Goal: Contribute content

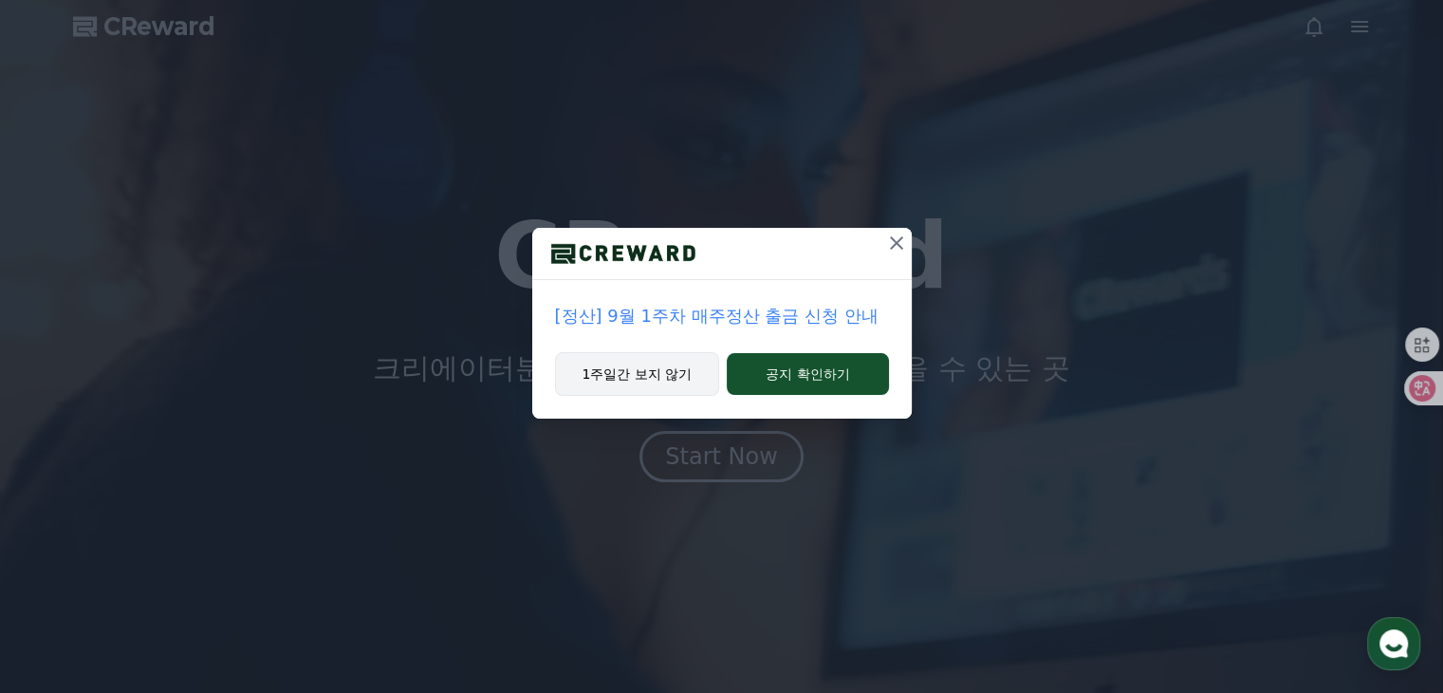
click at [628, 375] on button "1주일간 보지 않기" at bounding box center [637, 374] width 165 height 44
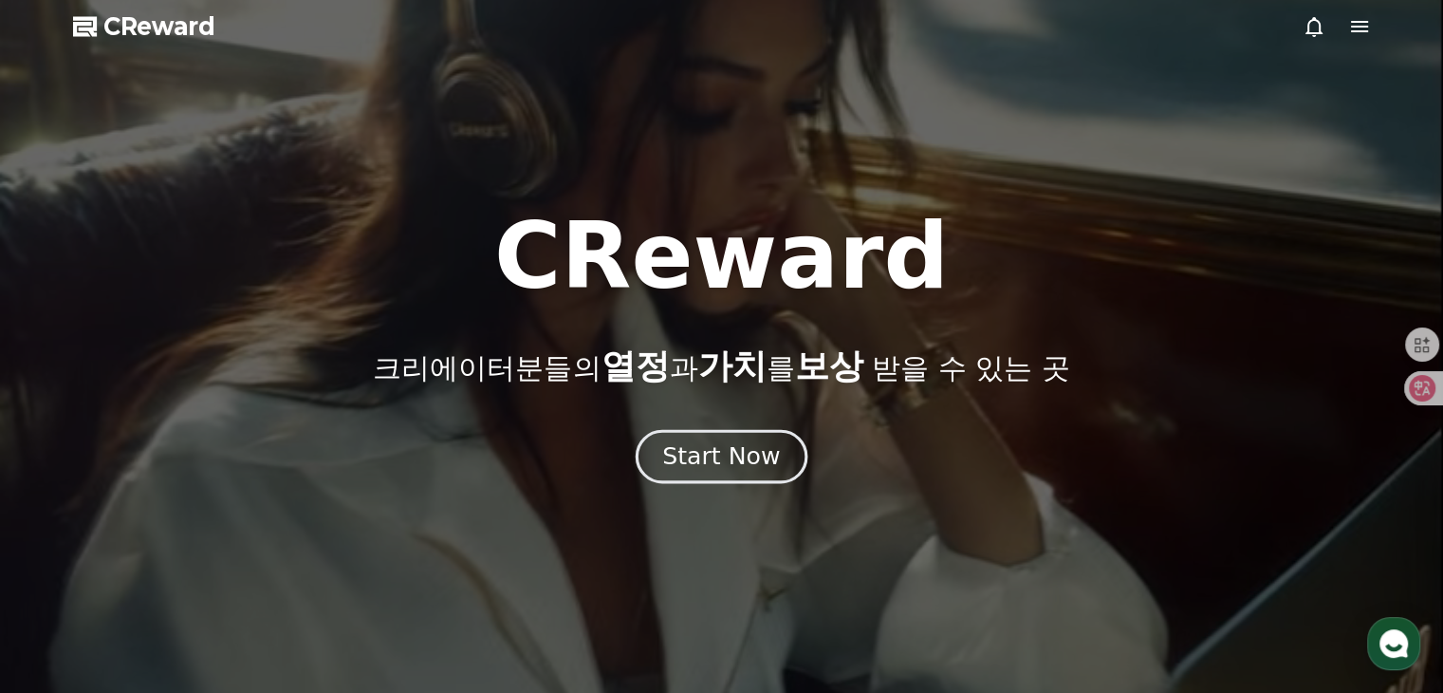
click at [704, 453] on div "Start Now" at bounding box center [721, 456] width 118 height 32
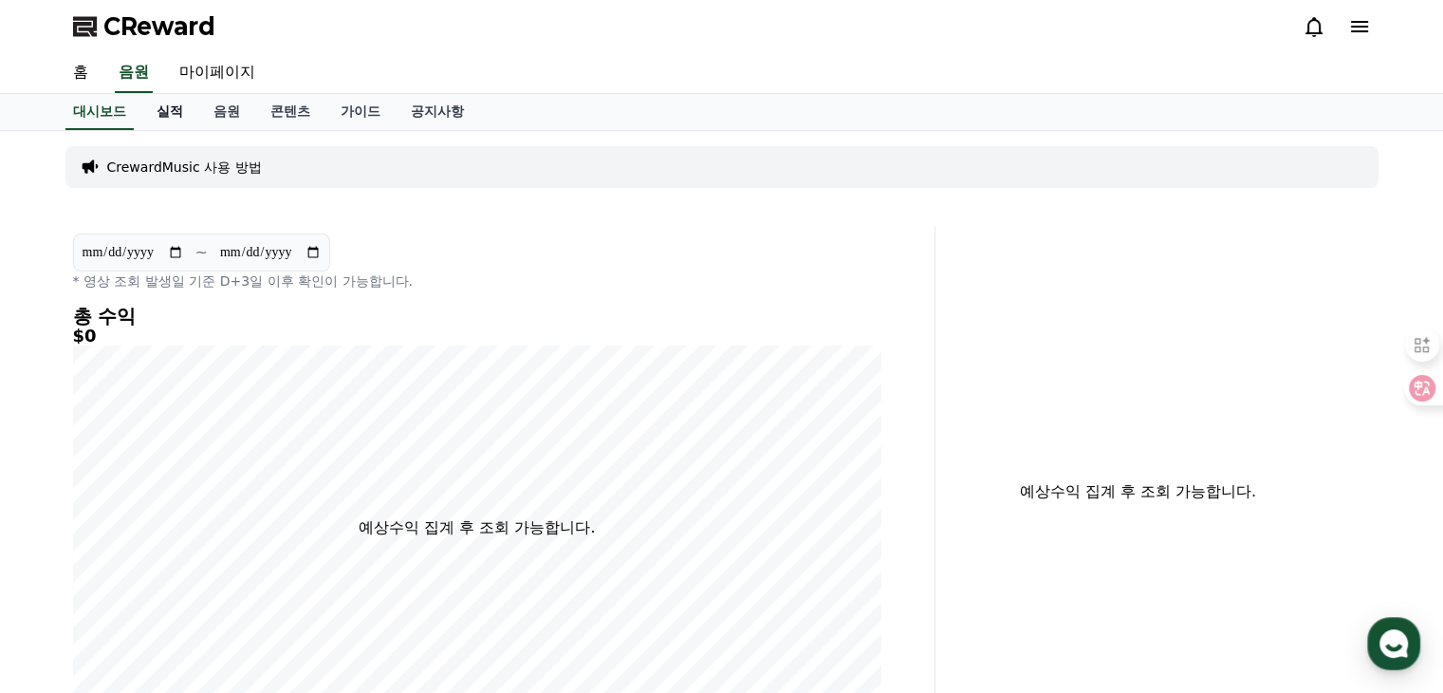
click at [161, 120] on link "실적" at bounding box center [169, 112] width 57 height 36
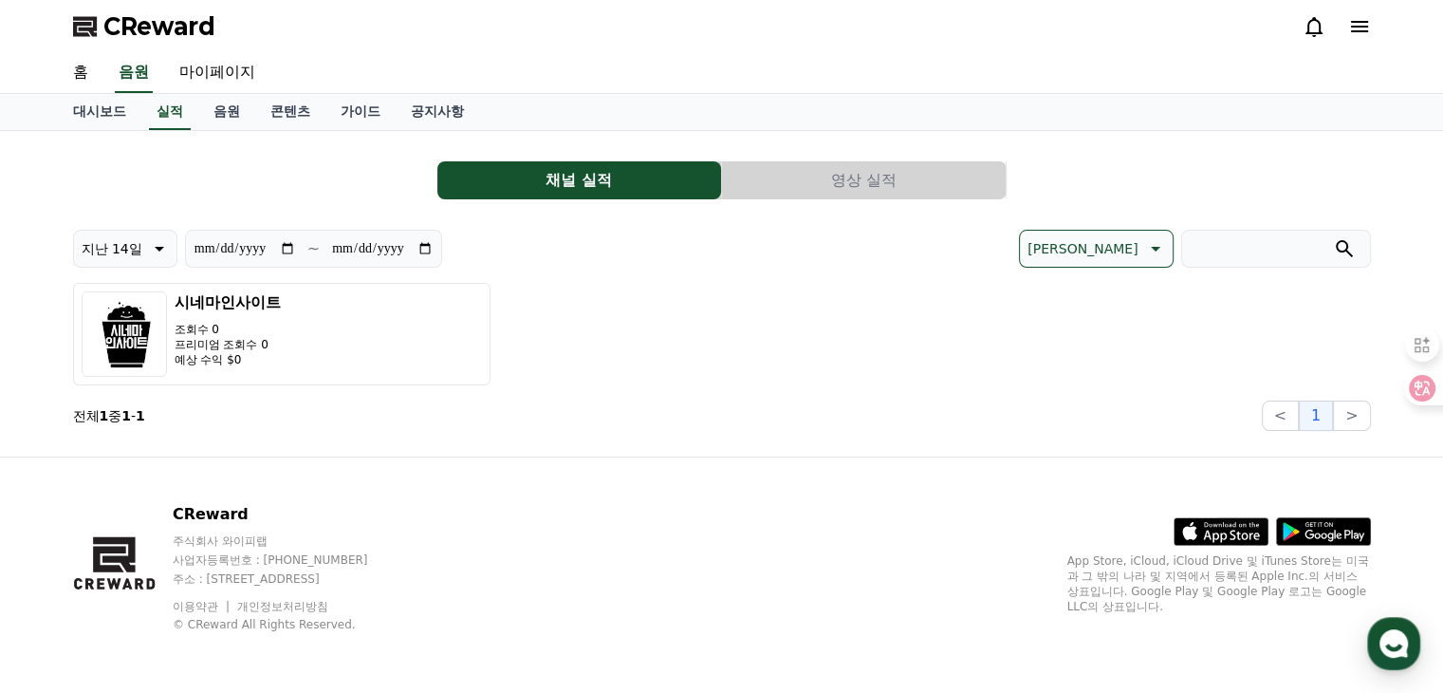
click at [855, 169] on button "영상 실적" at bounding box center [864, 180] width 284 height 38
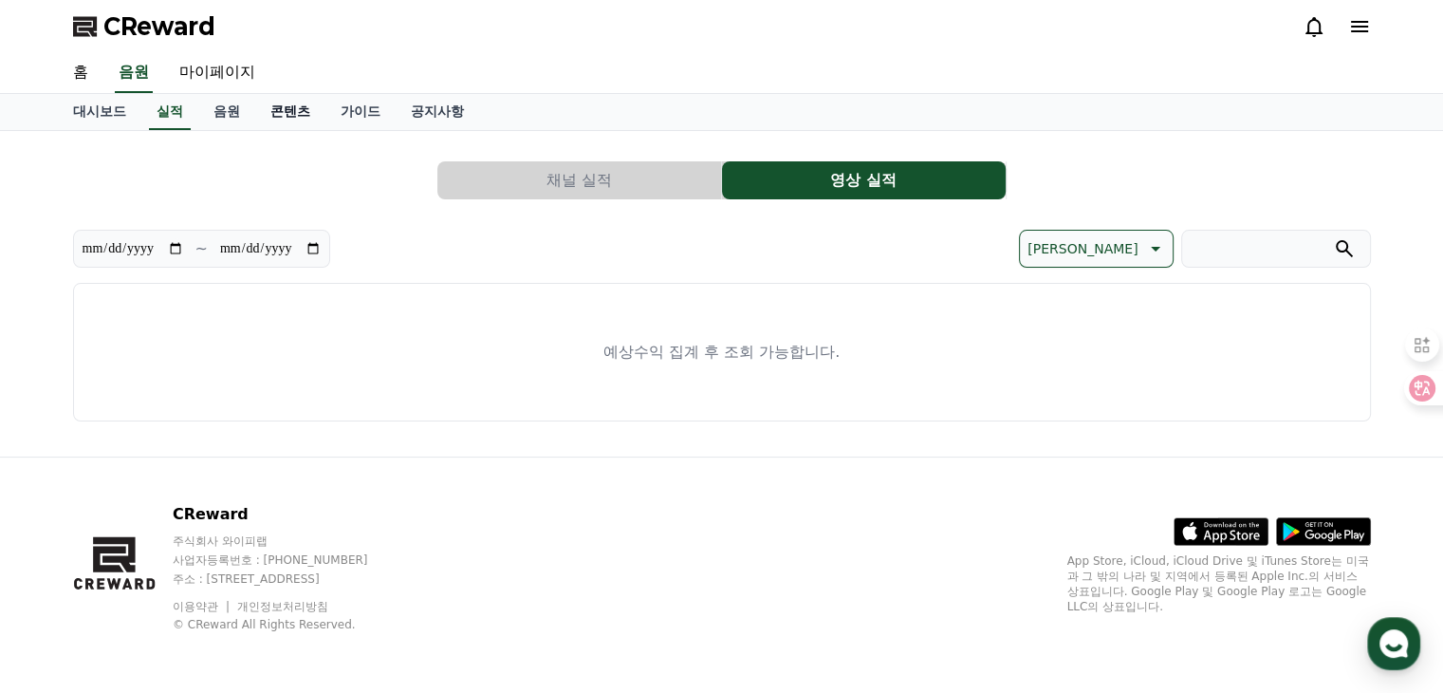
click at [290, 115] on link "콘텐츠" at bounding box center [290, 112] width 70 height 36
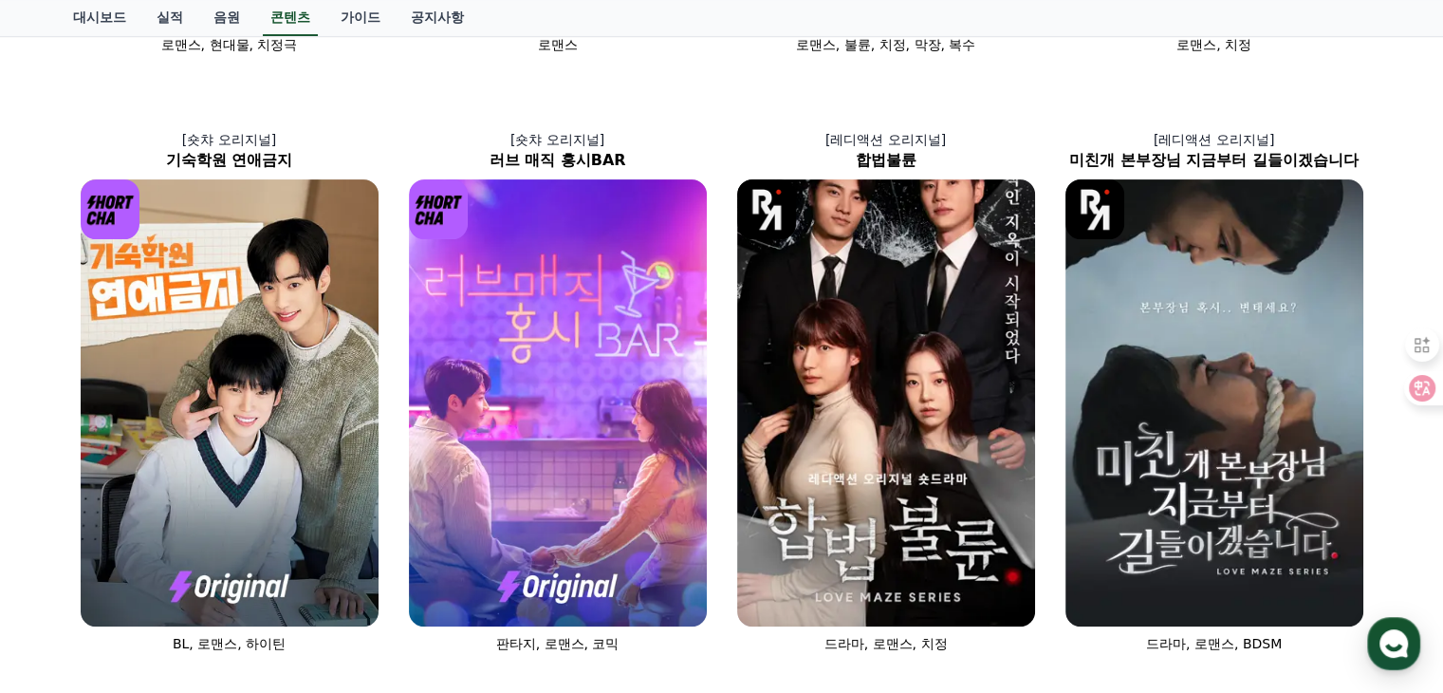
scroll to position [892, 0]
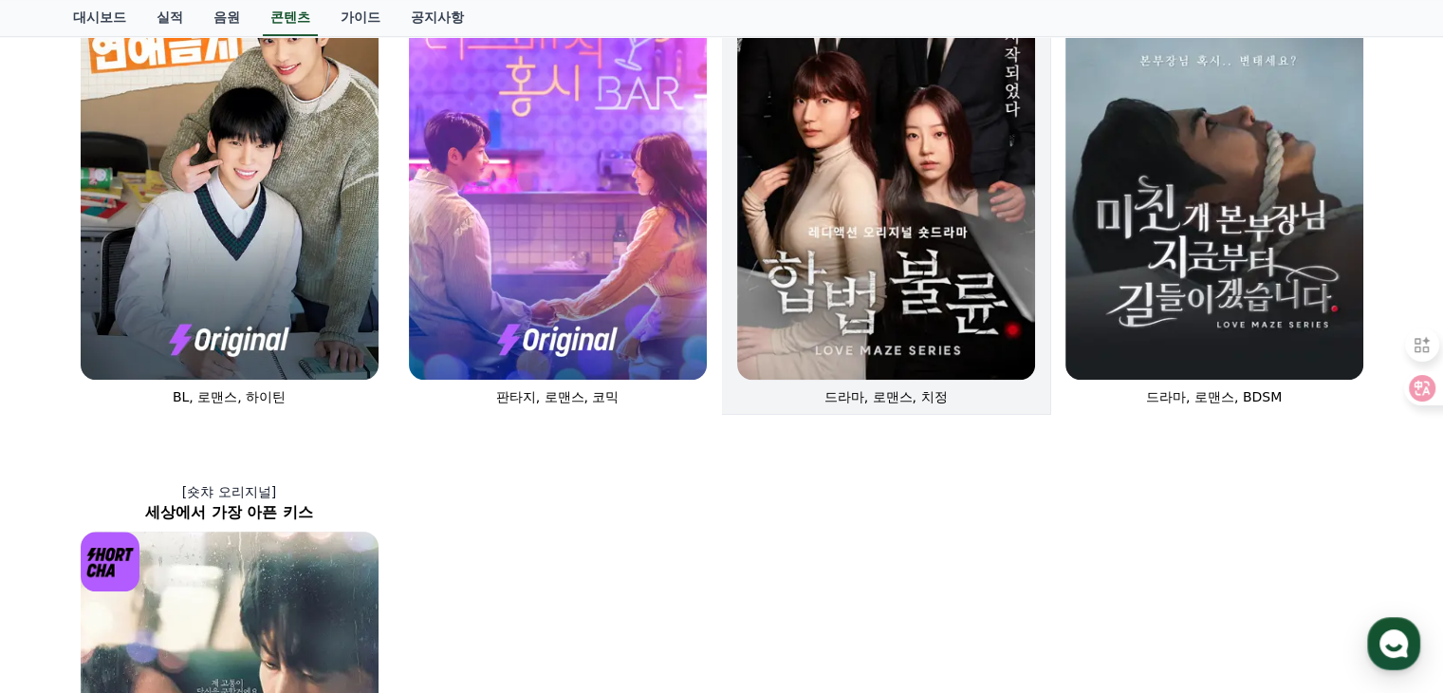
click at [938, 196] on img at bounding box center [886, 156] width 298 height 447
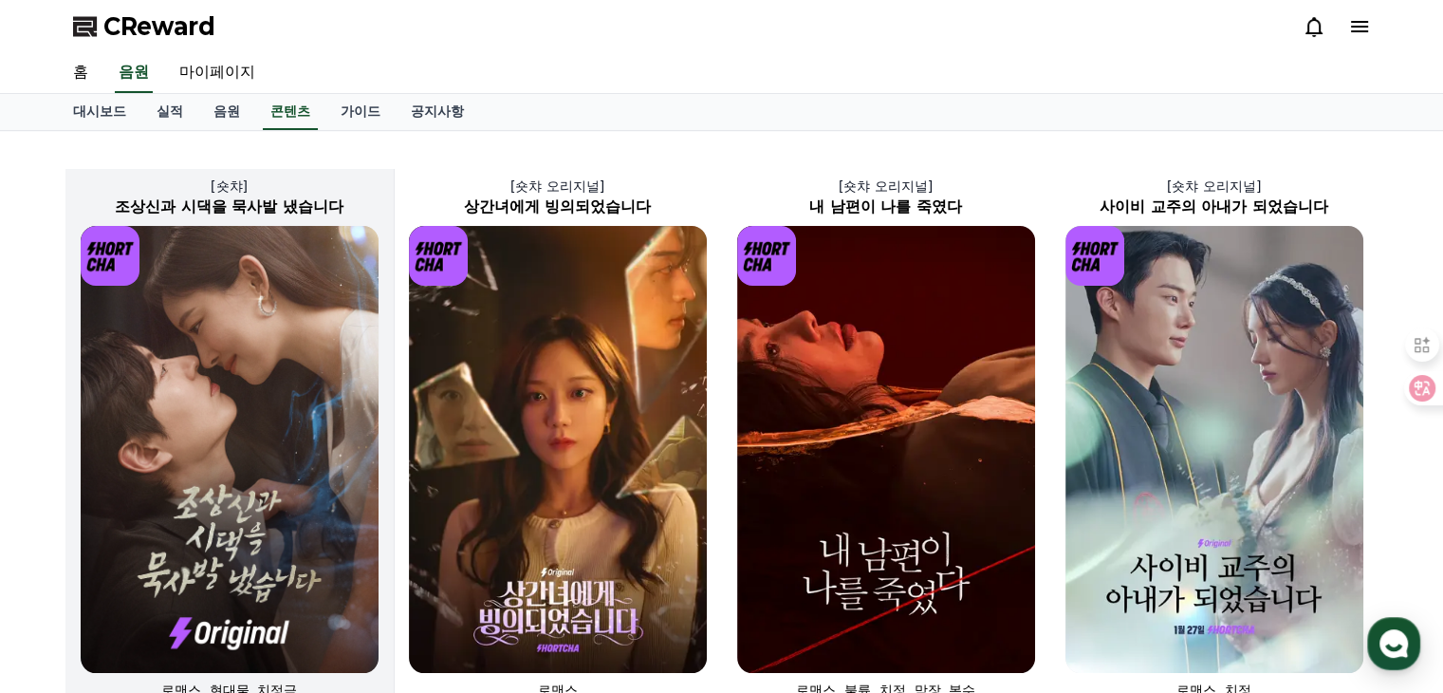
click at [272, 568] on img at bounding box center [230, 449] width 298 height 447
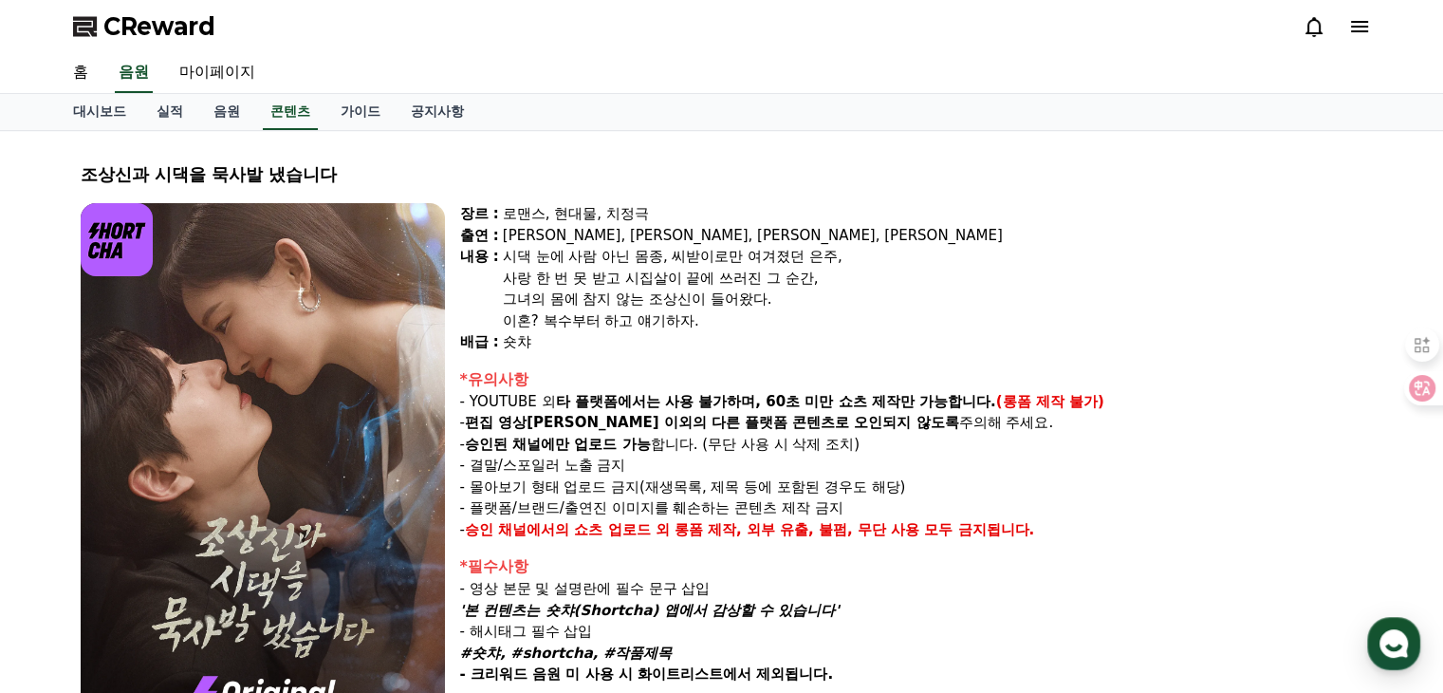
select select
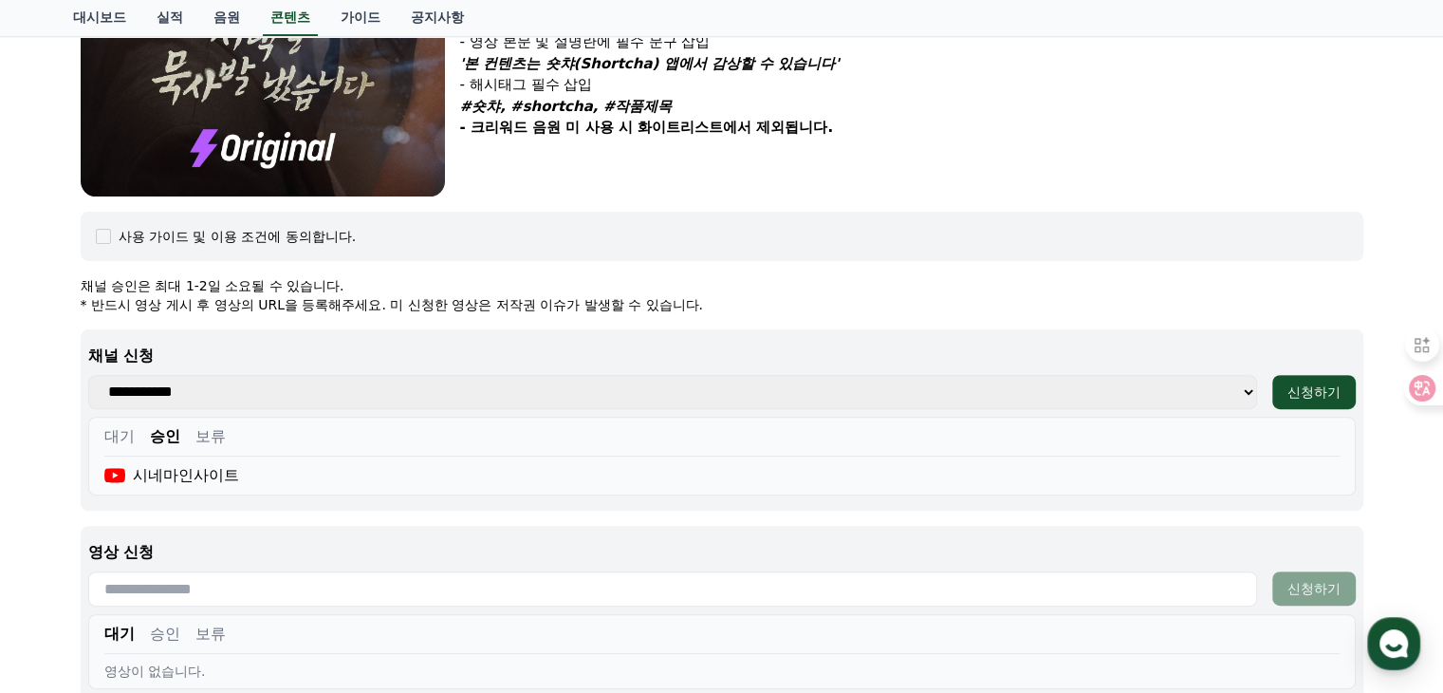
scroll to position [664, 0]
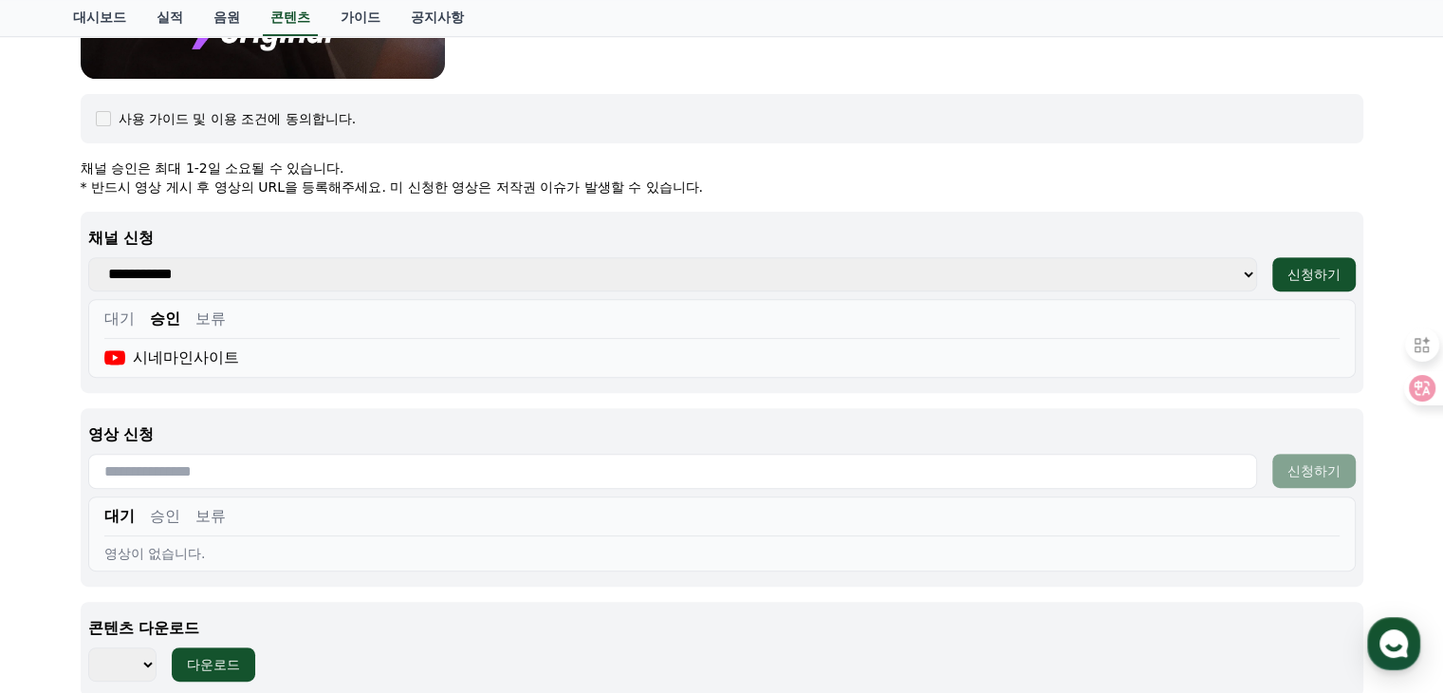
click at [171, 516] on button "승인" at bounding box center [165, 516] width 30 height 23
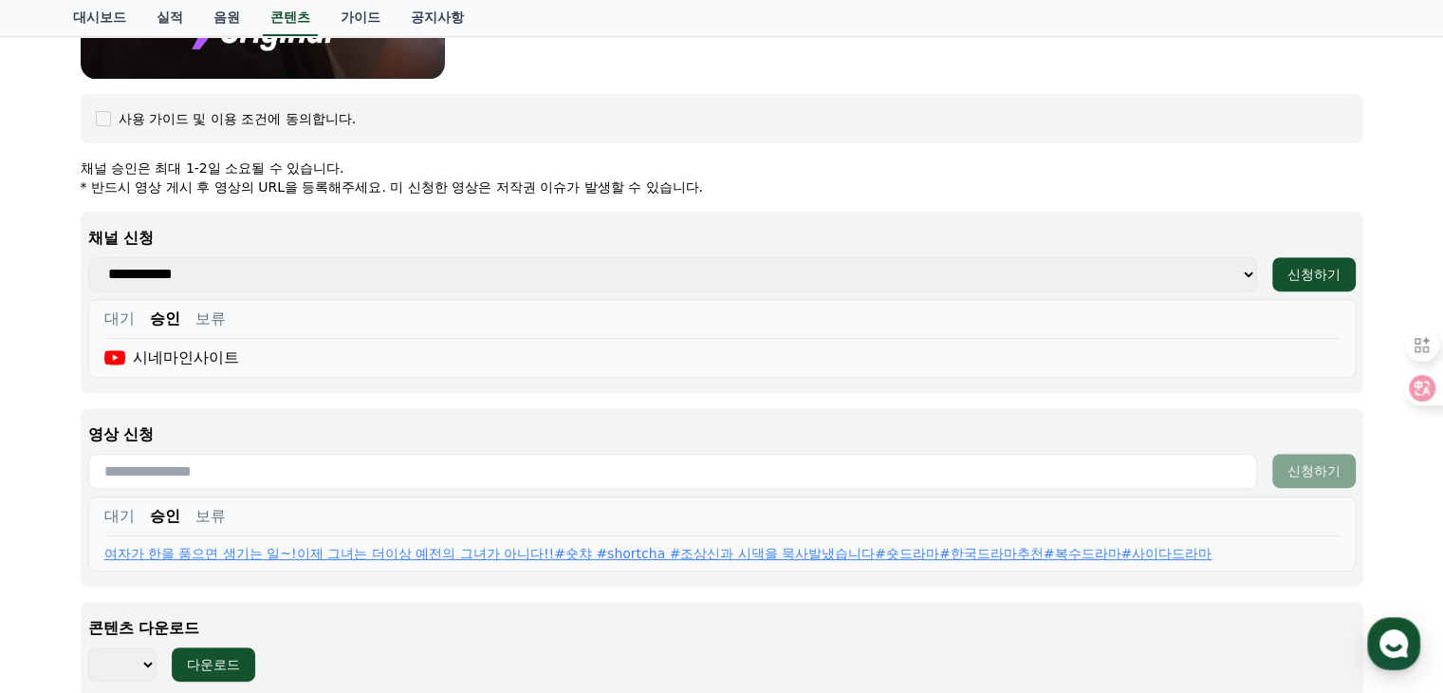
click at [214, 523] on button "보류" at bounding box center [210, 516] width 30 height 23
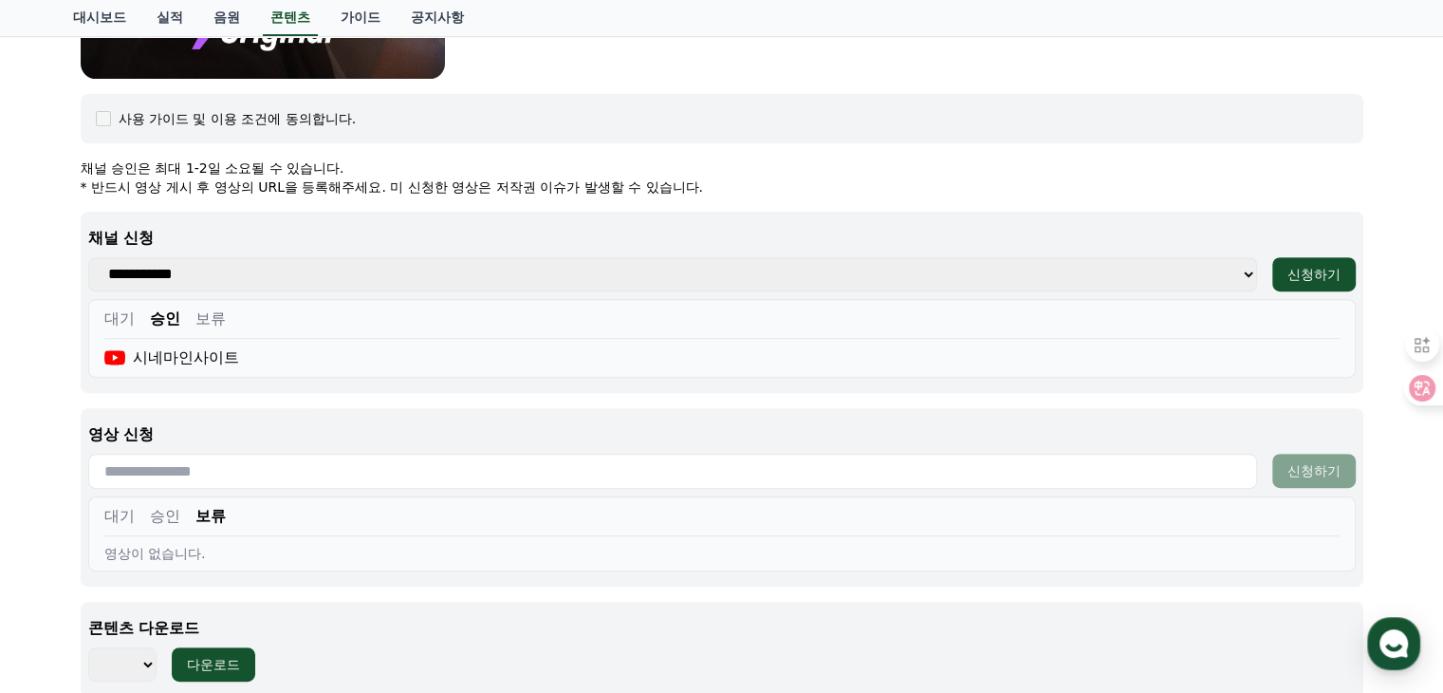
click at [155, 514] on button "승인" at bounding box center [165, 516] width 30 height 23
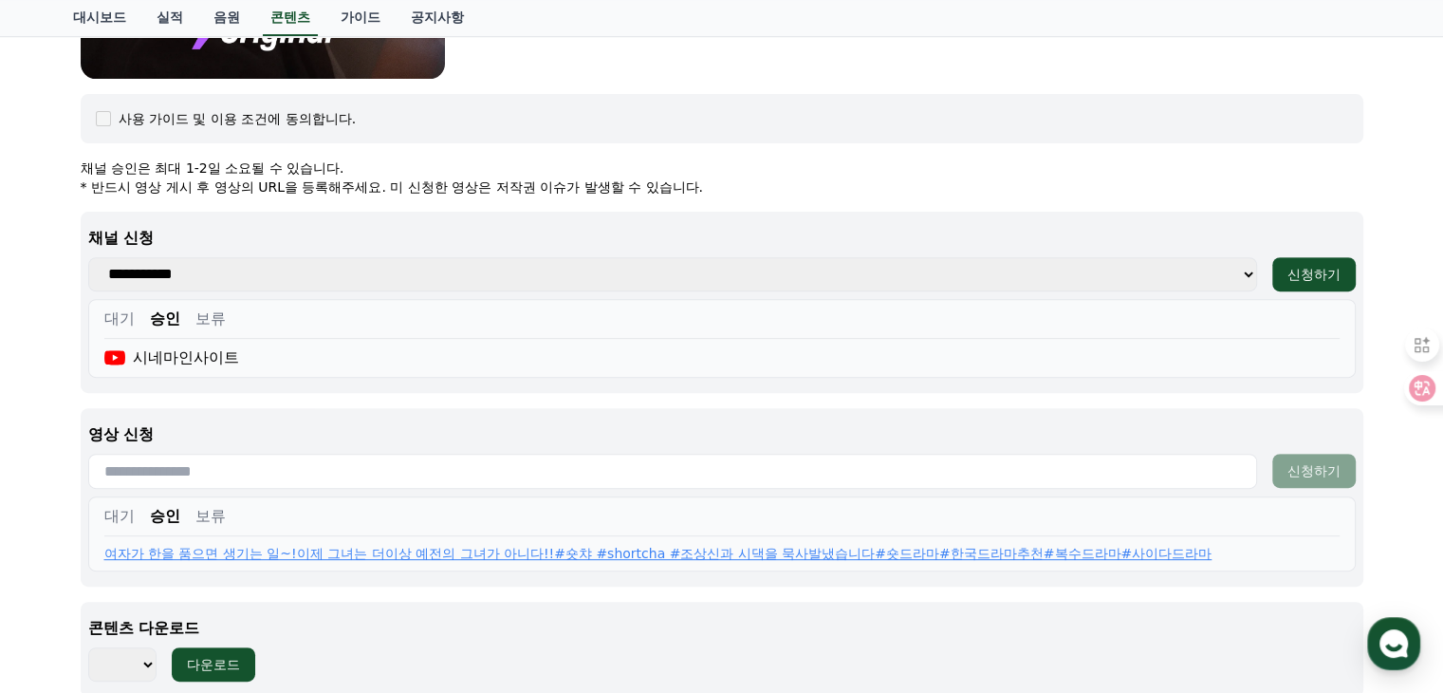
click at [116, 499] on div "대기 승인 보류 여자가 한을 품으면 생기는 일~!이제 그녀는 더이상 예전의 그녀가 아니다!!#숏챠 #shortcha #조상신과 시댁을 묵사발냈…" at bounding box center [722, 533] width 1268 height 75
click at [119, 510] on button "대기" at bounding box center [119, 516] width 30 height 23
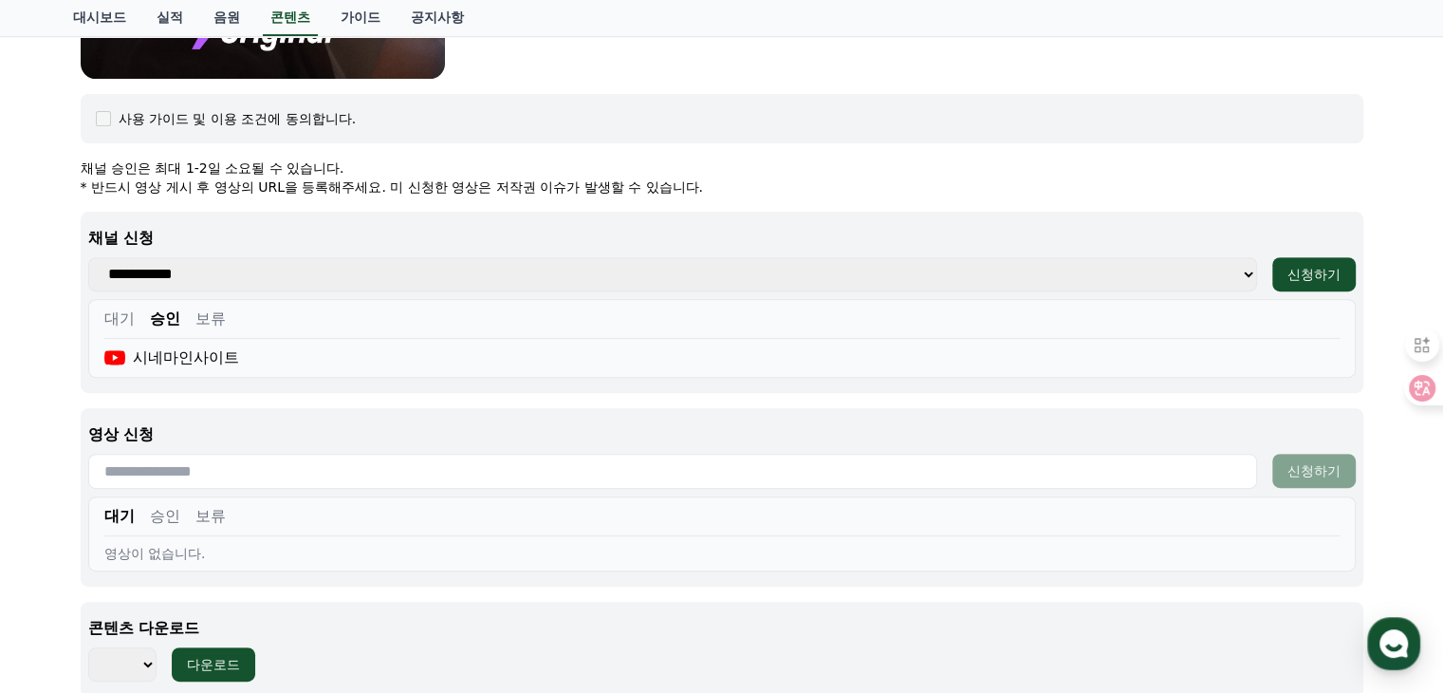
click at [792, 481] on input "text" at bounding box center [672, 471] width 1169 height 35
paste input "**********"
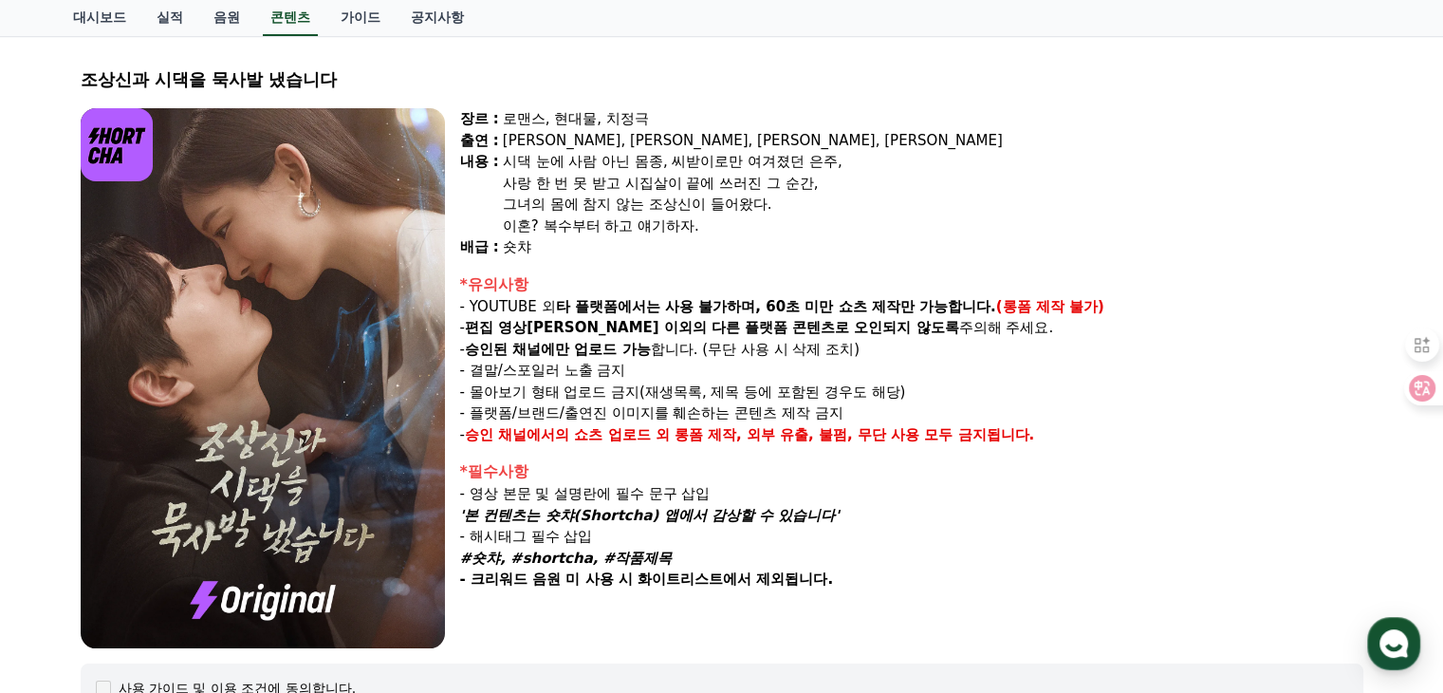
type input "**********"
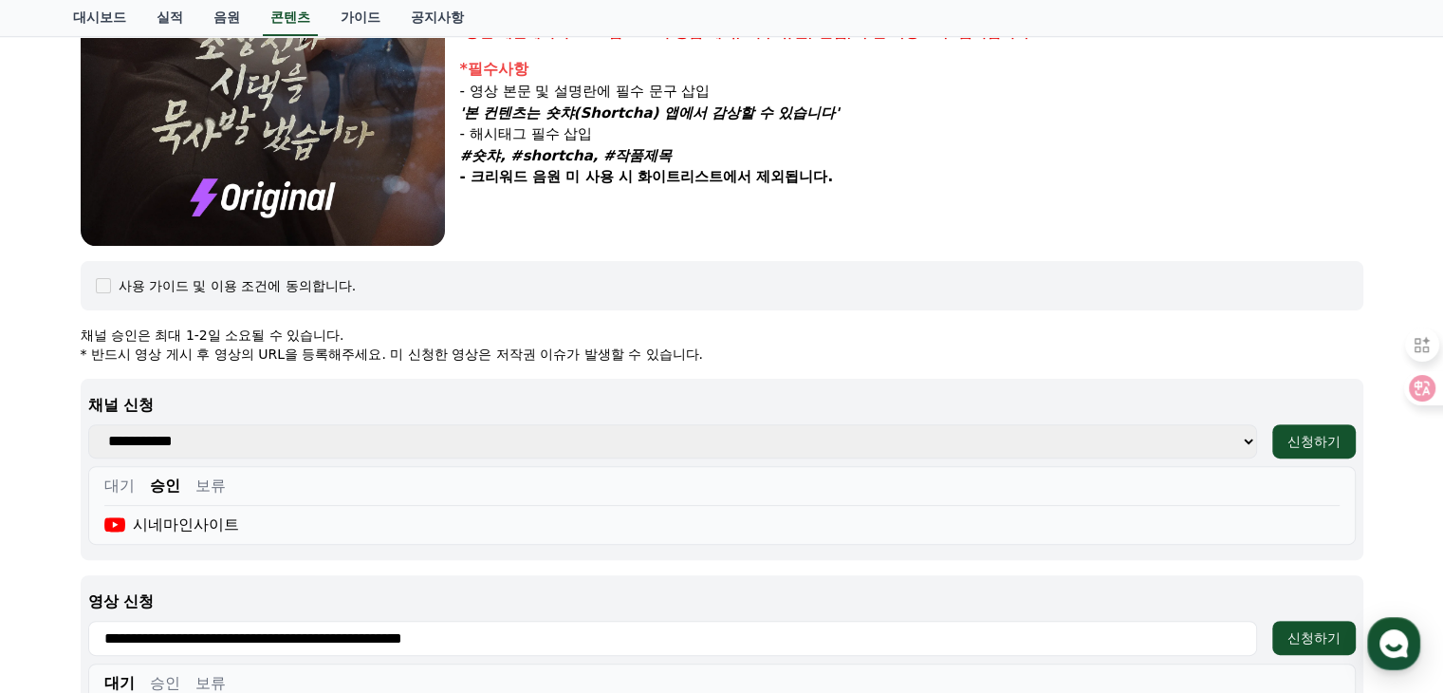
scroll to position [759, 0]
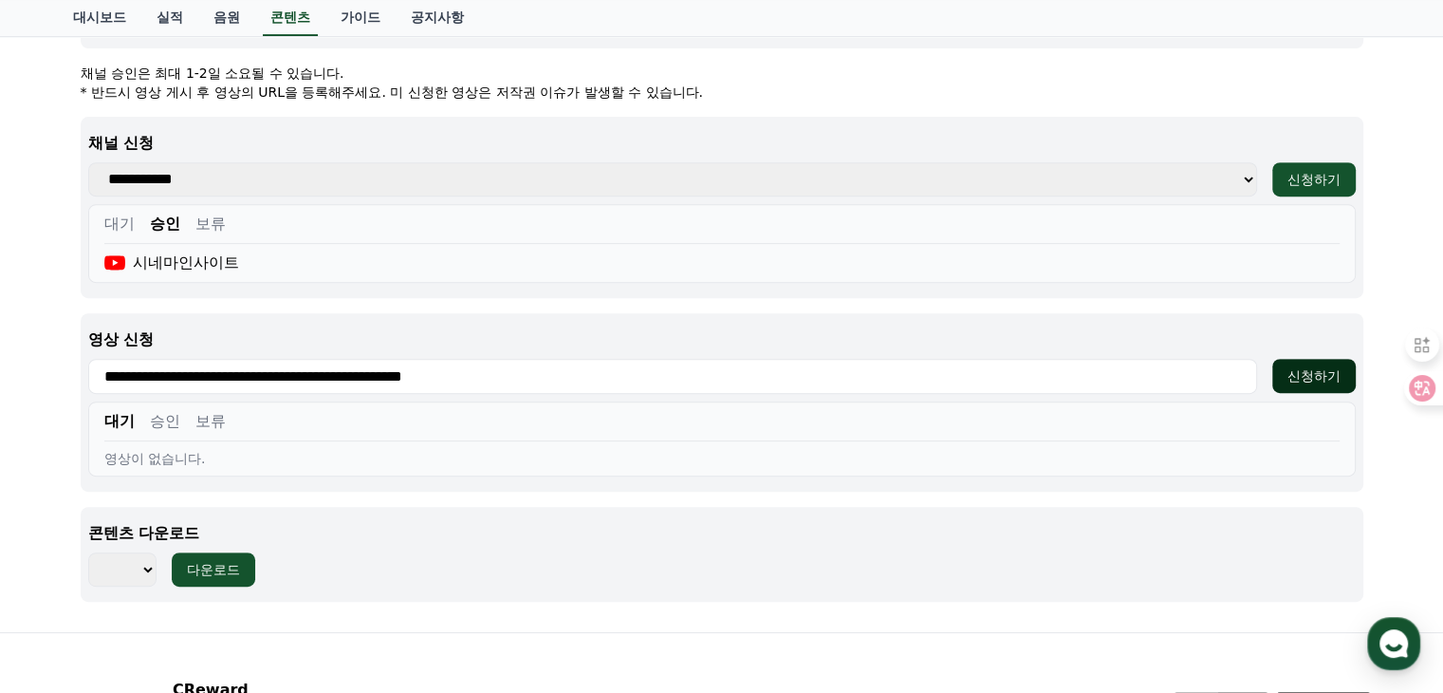
click at [1347, 369] on button "신청하기" at bounding box center [1315, 376] width 84 height 34
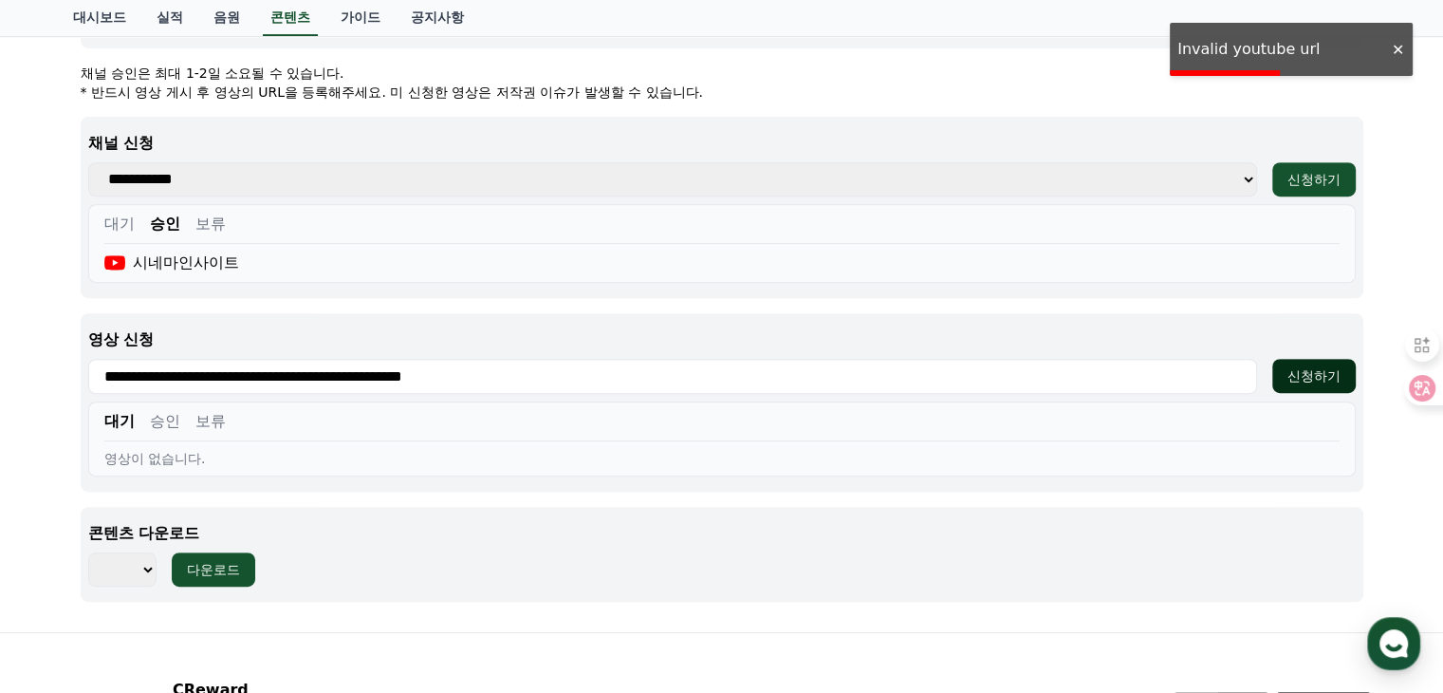
click at [1317, 381] on div "신청하기" at bounding box center [1314, 375] width 53 height 19
click at [1396, 108] on div "조상[DEMOGRAPHIC_DATA]과 시댁을 묵사발 냈습니다 장르 : 로맨스, 현대물, 치정극 출연 : [PERSON_NAME], [PERS…" at bounding box center [721, 2] width 1443 height 1260
click at [1404, 47] on div at bounding box center [1398, 50] width 30 height 18
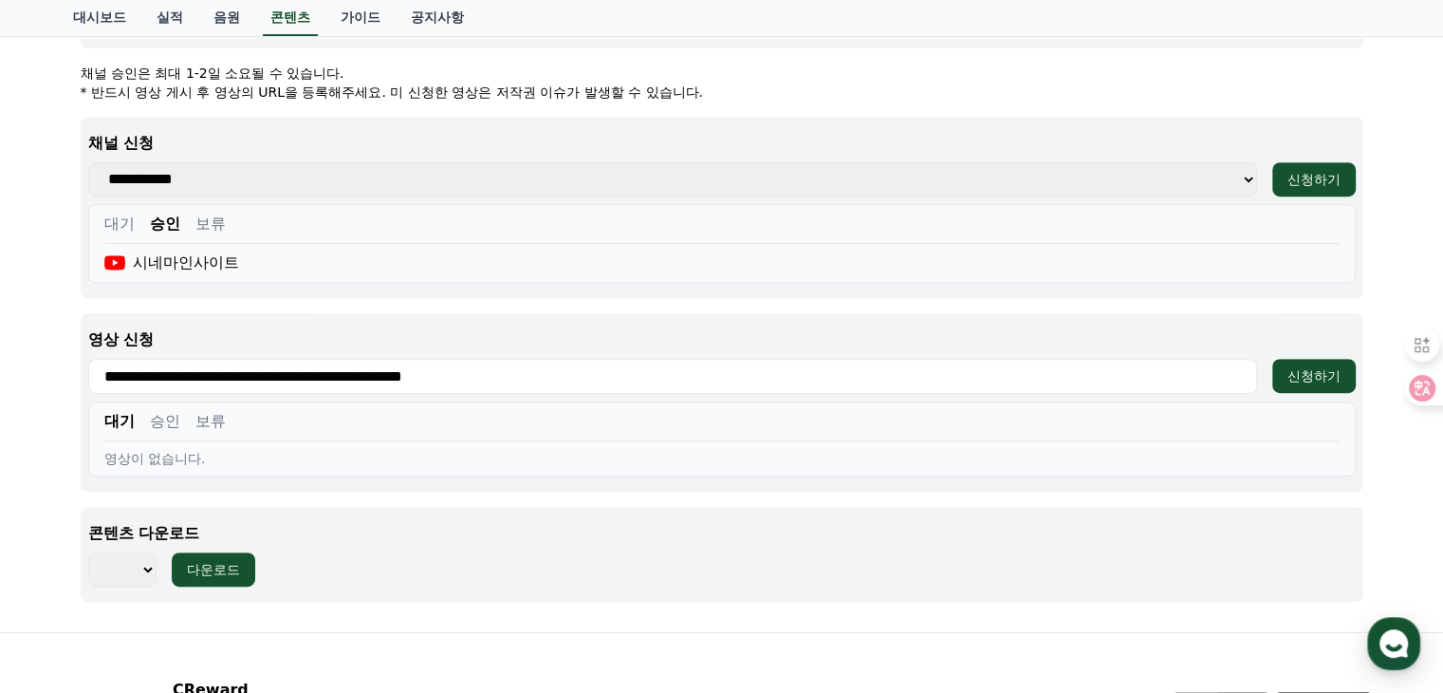
click at [220, 420] on button "보류" at bounding box center [210, 421] width 30 height 23
click at [163, 418] on button "승인" at bounding box center [165, 421] width 30 height 23
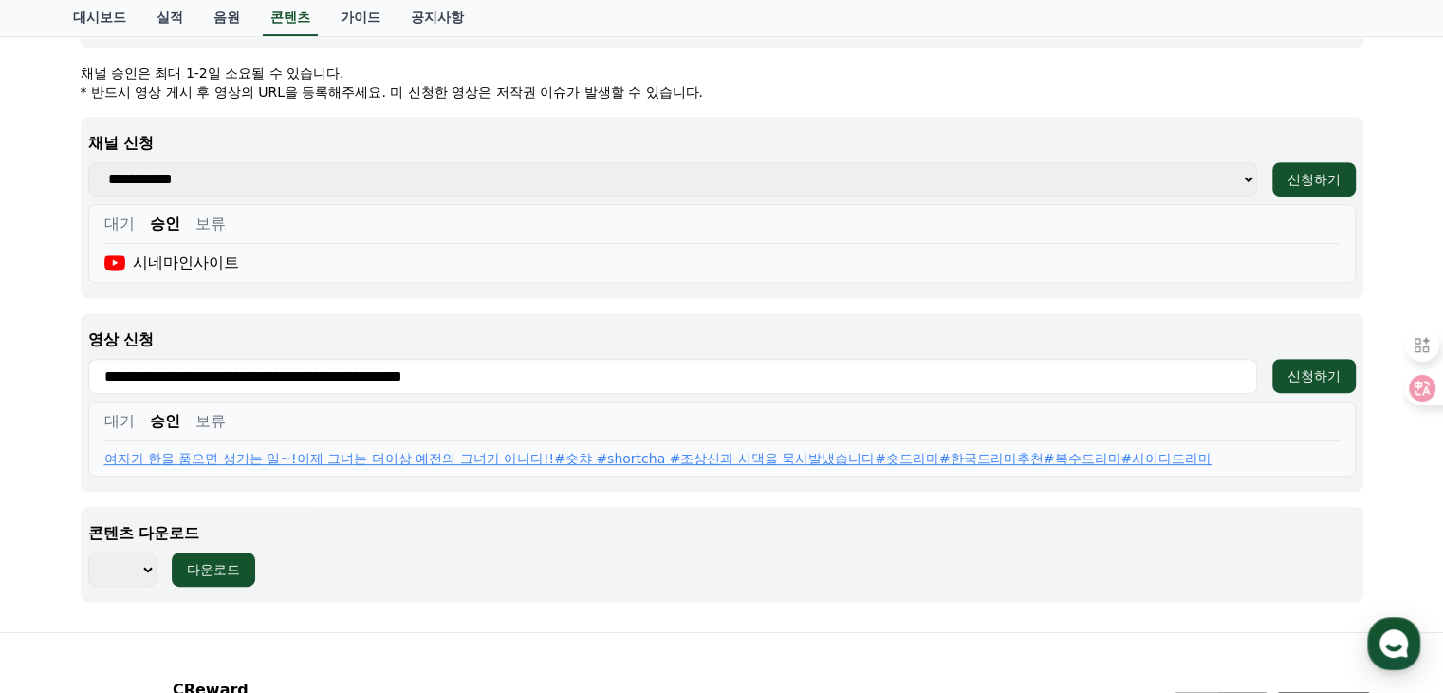
click at [113, 421] on button "대기" at bounding box center [119, 421] width 30 height 23
